Goal: Transaction & Acquisition: Purchase product/service

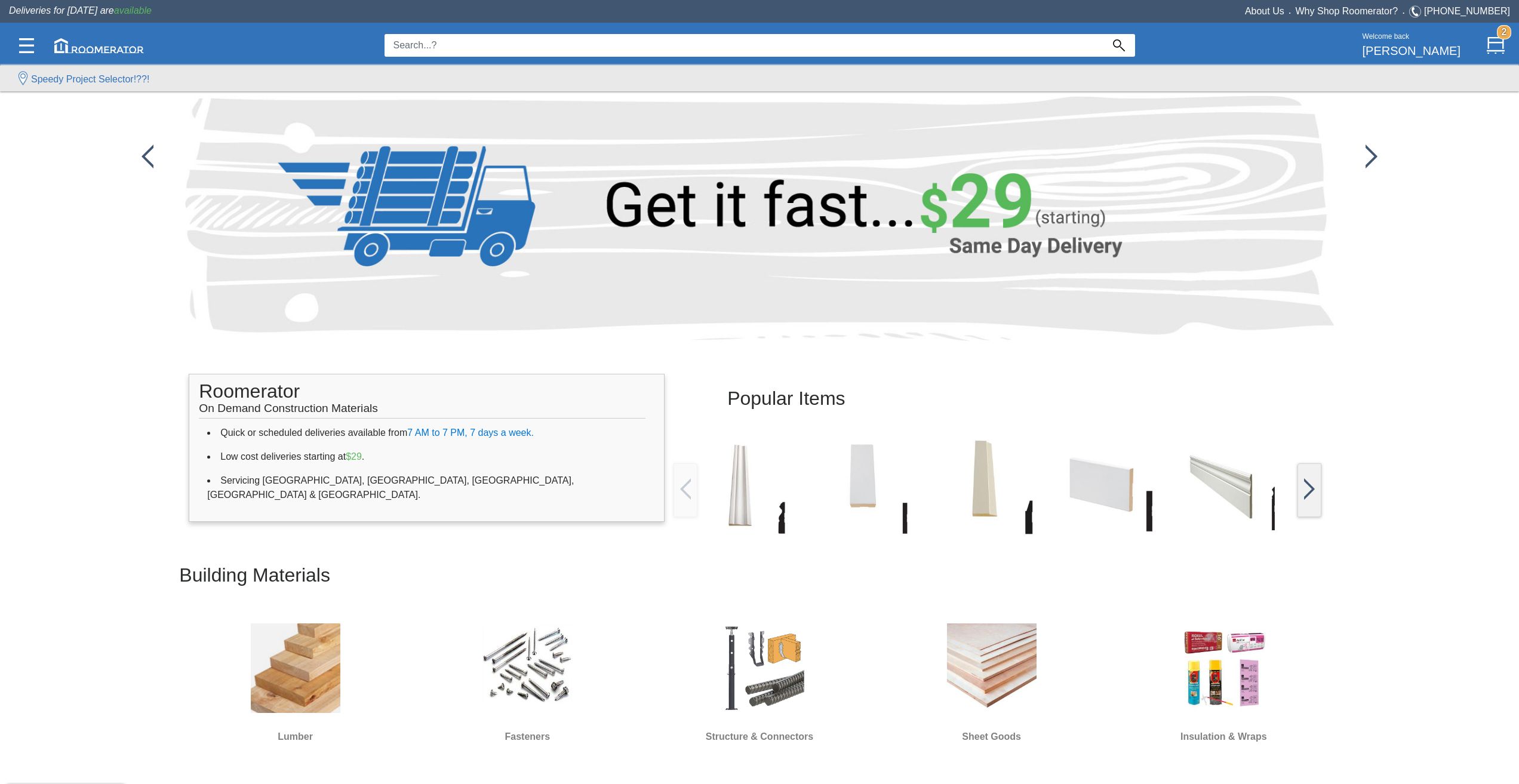
click at [413, 41] on input at bounding box center [744, 45] width 718 height 23
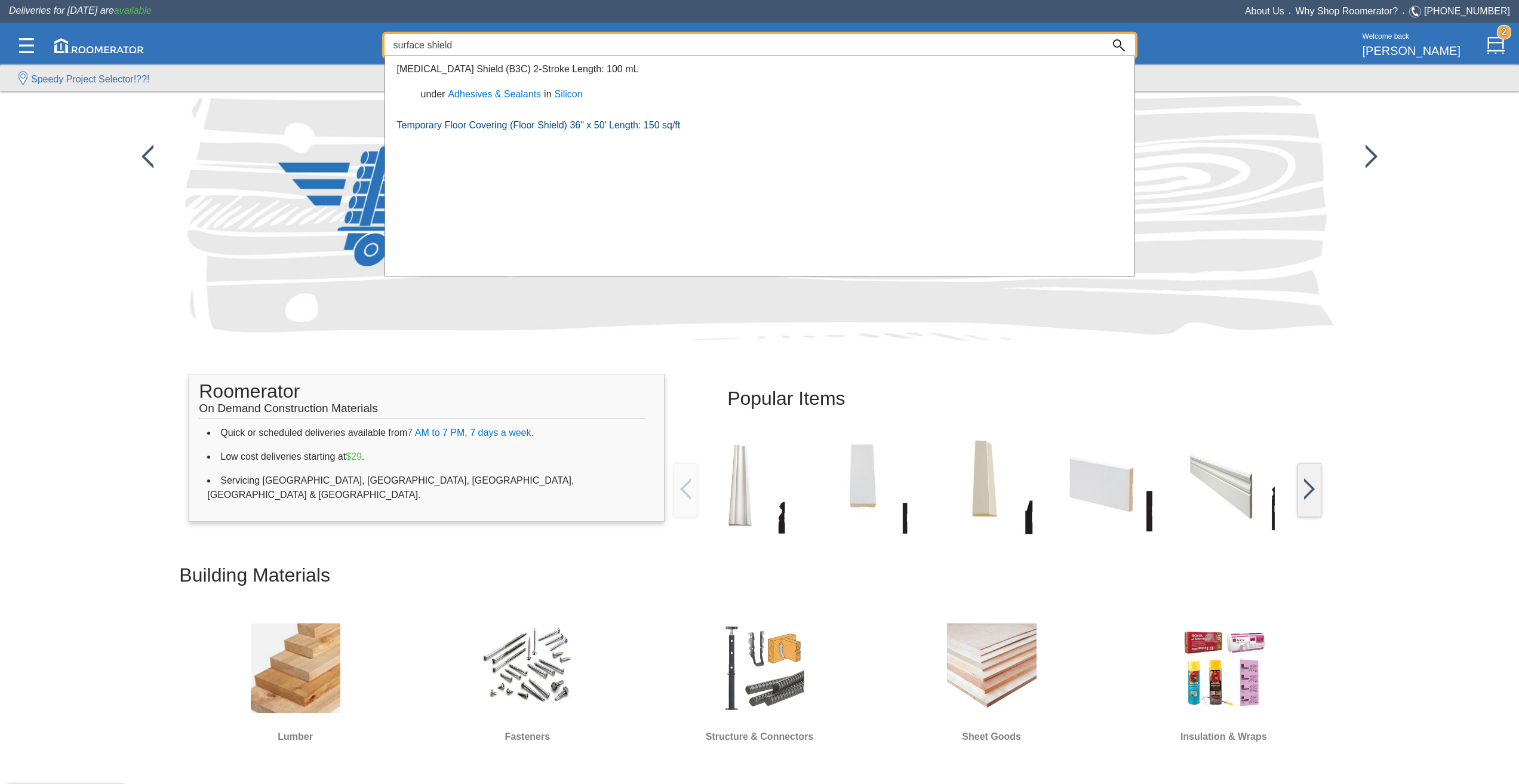
type input "surface shield"
click at [479, 126] on link "Temporary Floor Covering (Floor Shield) 36" x 50' Length: 150 sq/ft" at bounding box center [539, 124] width 283 height 10
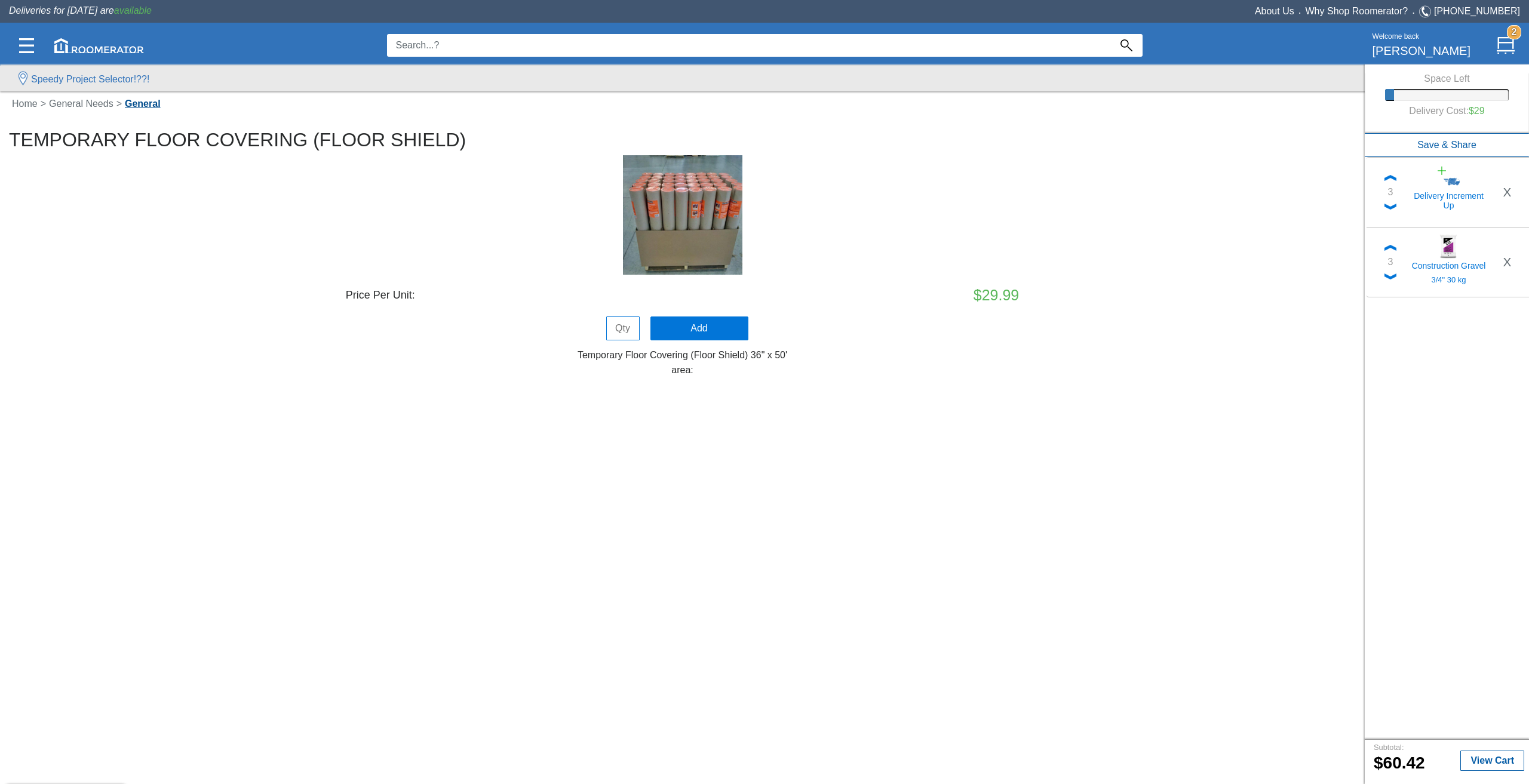
click at [133, 109] on link "General" at bounding box center [142, 103] width 42 height 10
